Goal: Transaction & Acquisition: Purchase product/service

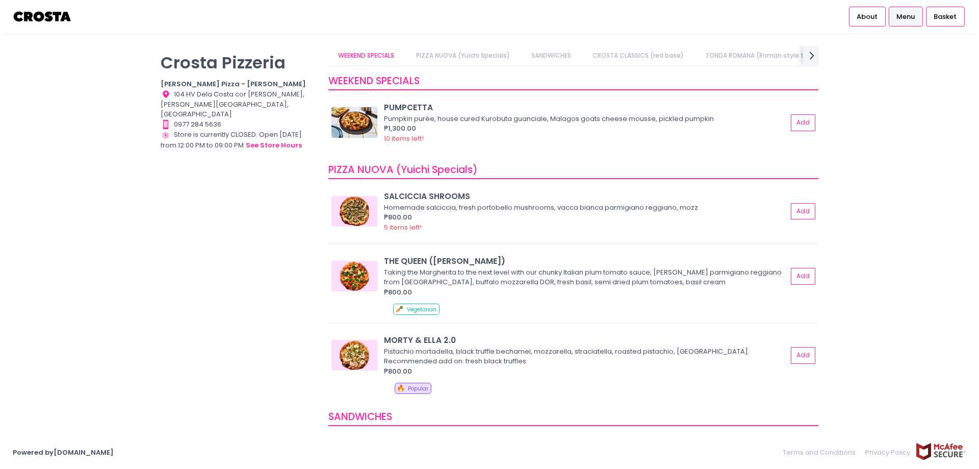
drag, startPoint x: 406, startPoint y: 108, endPoint x: 360, endPoint y: 121, distance: 48.3
click at [360, 121] on img at bounding box center [354, 122] width 46 height 31
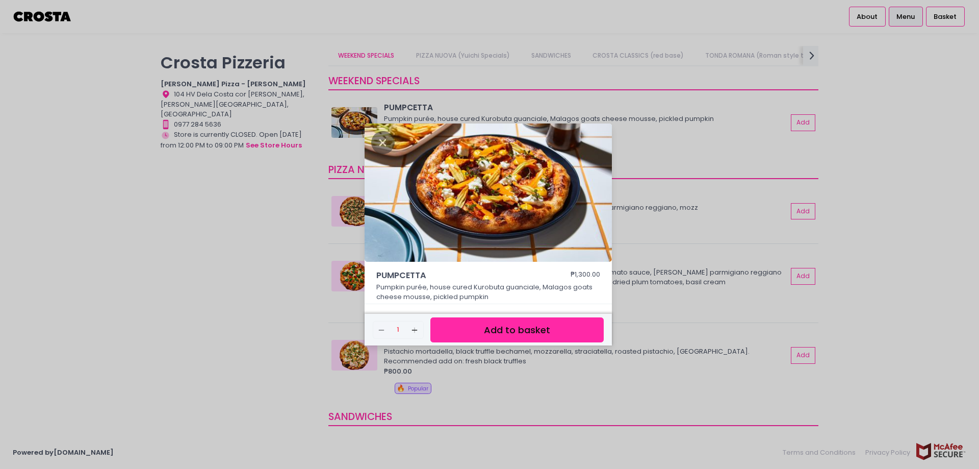
click at [855, 269] on div "PUMPCETTA ₱1,300.00 Pumpkin purée, house cured Kurobuta guanciale, Malagos goat…" at bounding box center [489, 234] width 979 height 469
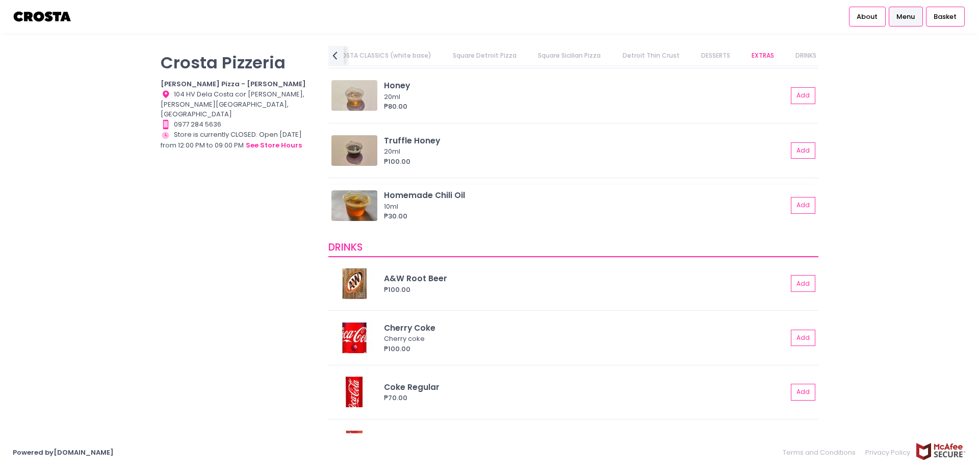
click at [433, 191] on div "Homemade Chili Oil" at bounding box center [585, 195] width 403 height 12
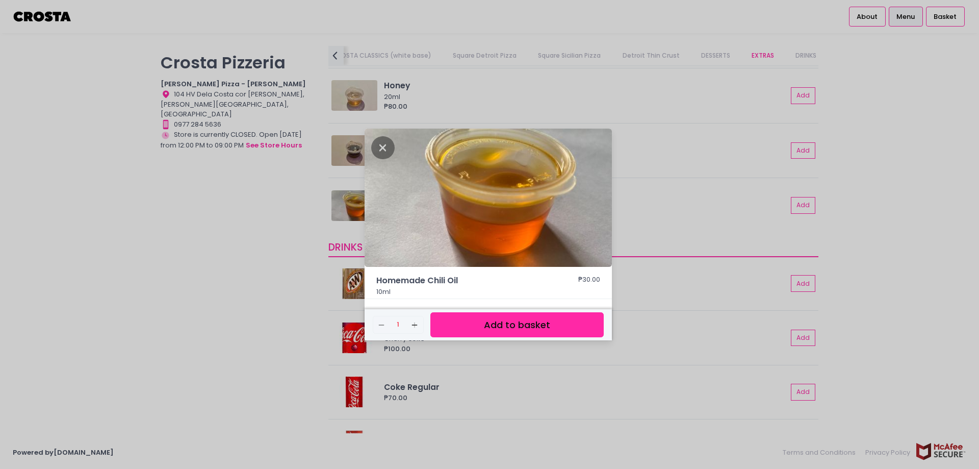
click at [933, 160] on div "Homemade Chili Oil ₱30.00 10ml Remove Created with Sketch. 1 Add Created with S…" at bounding box center [489, 234] width 979 height 469
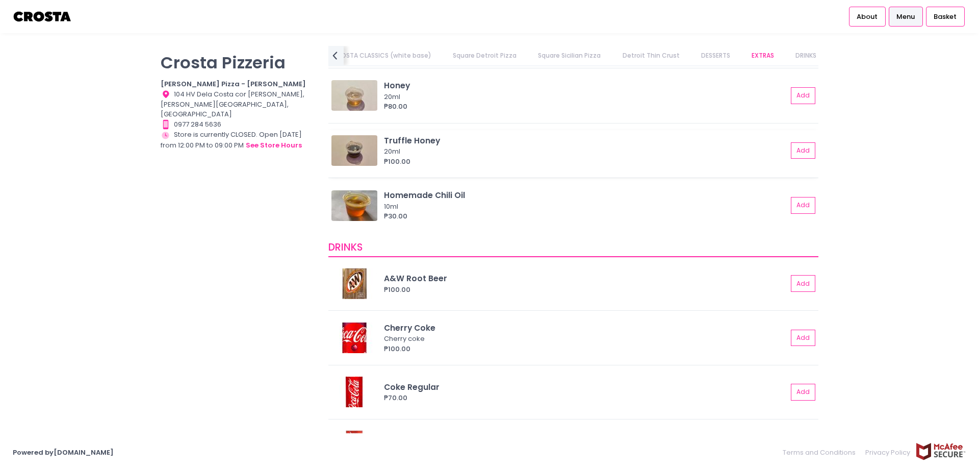
click at [411, 143] on div "Truffle Honey" at bounding box center [585, 141] width 403 height 12
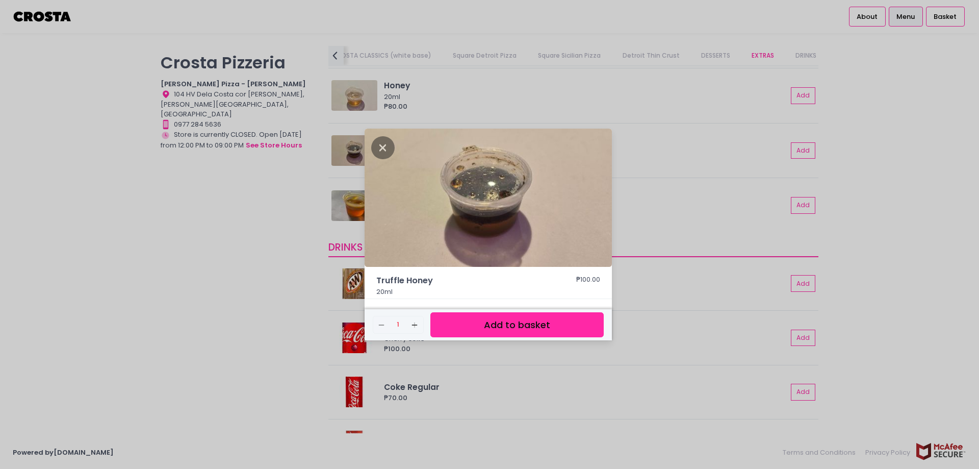
click at [232, 208] on div "Truffle Honey ₱100.00 20ml Remove Created with Sketch. 1 Add Created with Sketc…" at bounding box center [489, 234] width 979 height 469
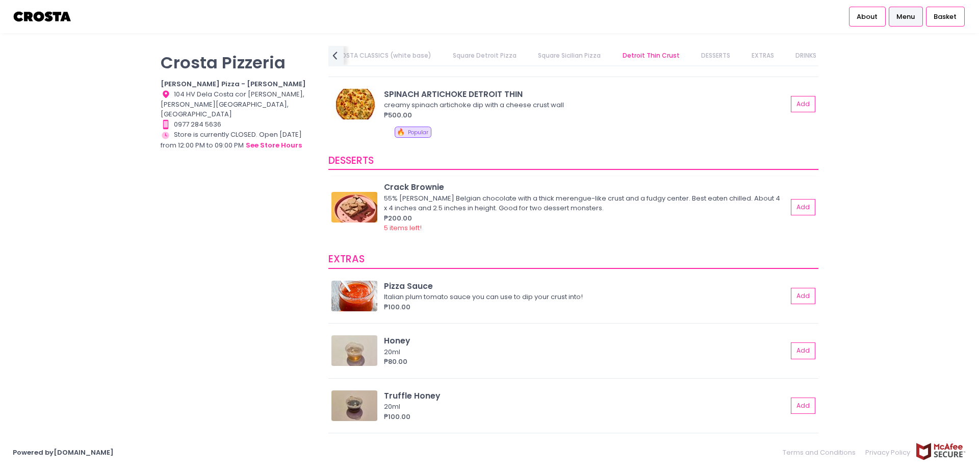
click at [414, 190] on div "Crack Brownie" at bounding box center [585, 187] width 403 height 12
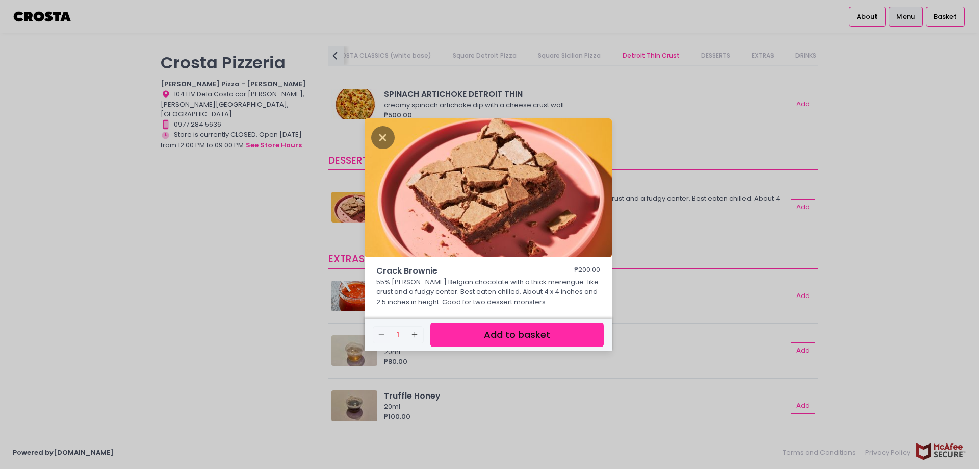
click at [834, 200] on div "Crack Brownie ₱200.00 55% [PERSON_NAME] Belgian chocolate with a thick merengue…" at bounding box center [489, 234] width 979 height 469
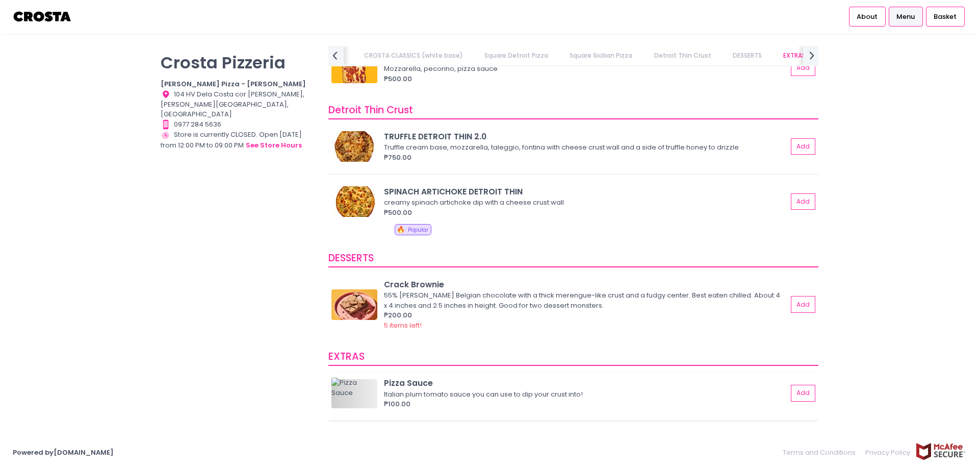
scroll to position [1941, 0]
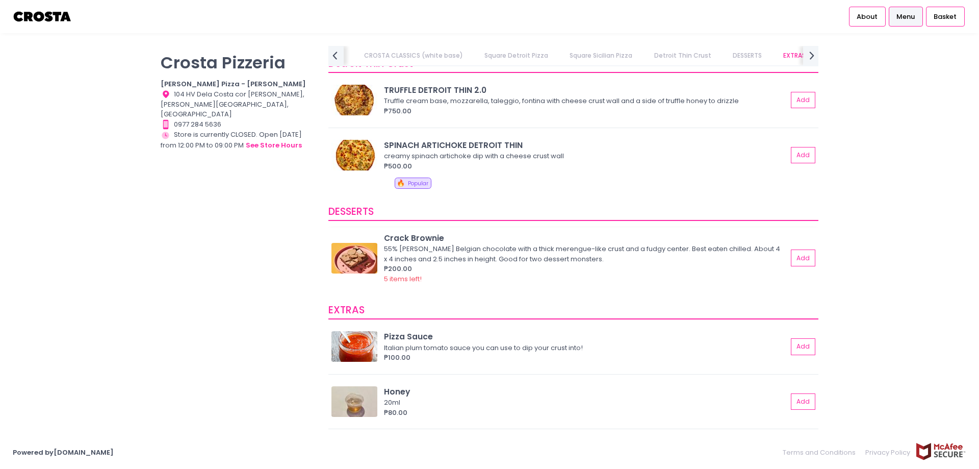
click at [355, 254] on img at bounding box center [354, 258] width 46 height 31
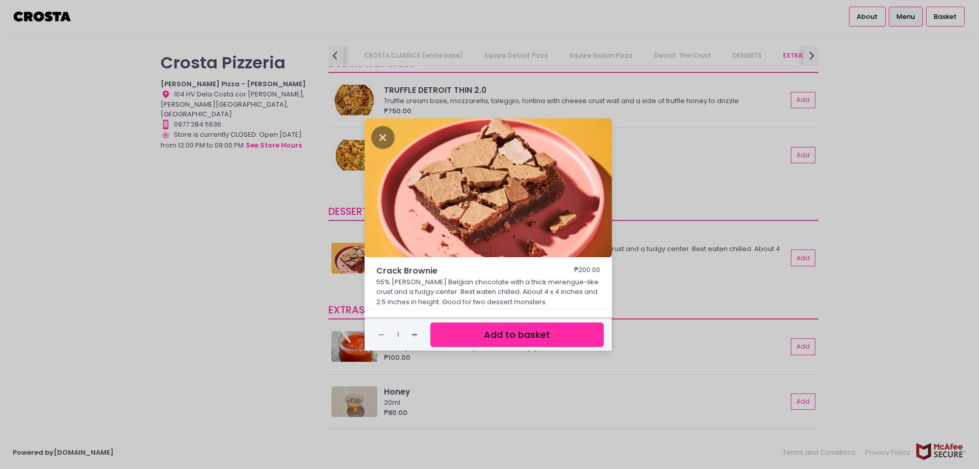
click at [910, 214] on div "Crack Brownie ₱200.00 55% [PERSON_NAME] Belgian chocolate with a thick merengue…" at bounding box center [489, 234] width 979 height 469
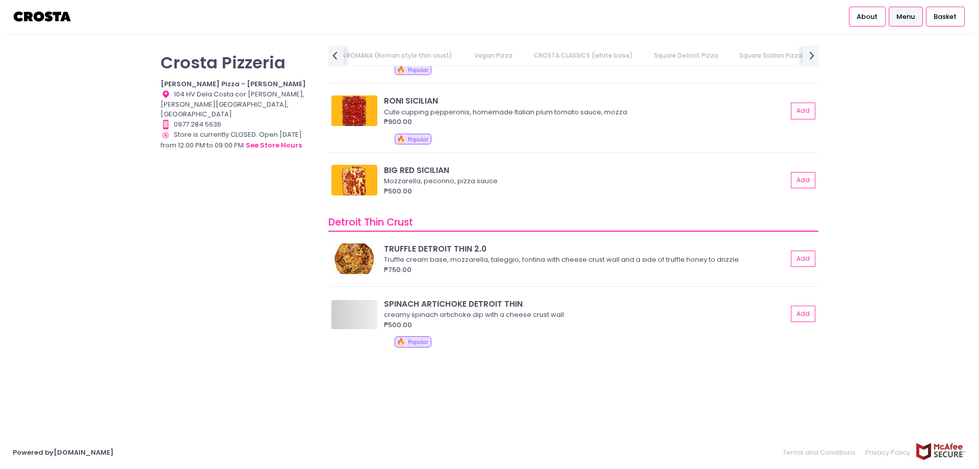
scroll to position [0, 521]
